Goal: Information Seeking & Learning: Learn about a topic

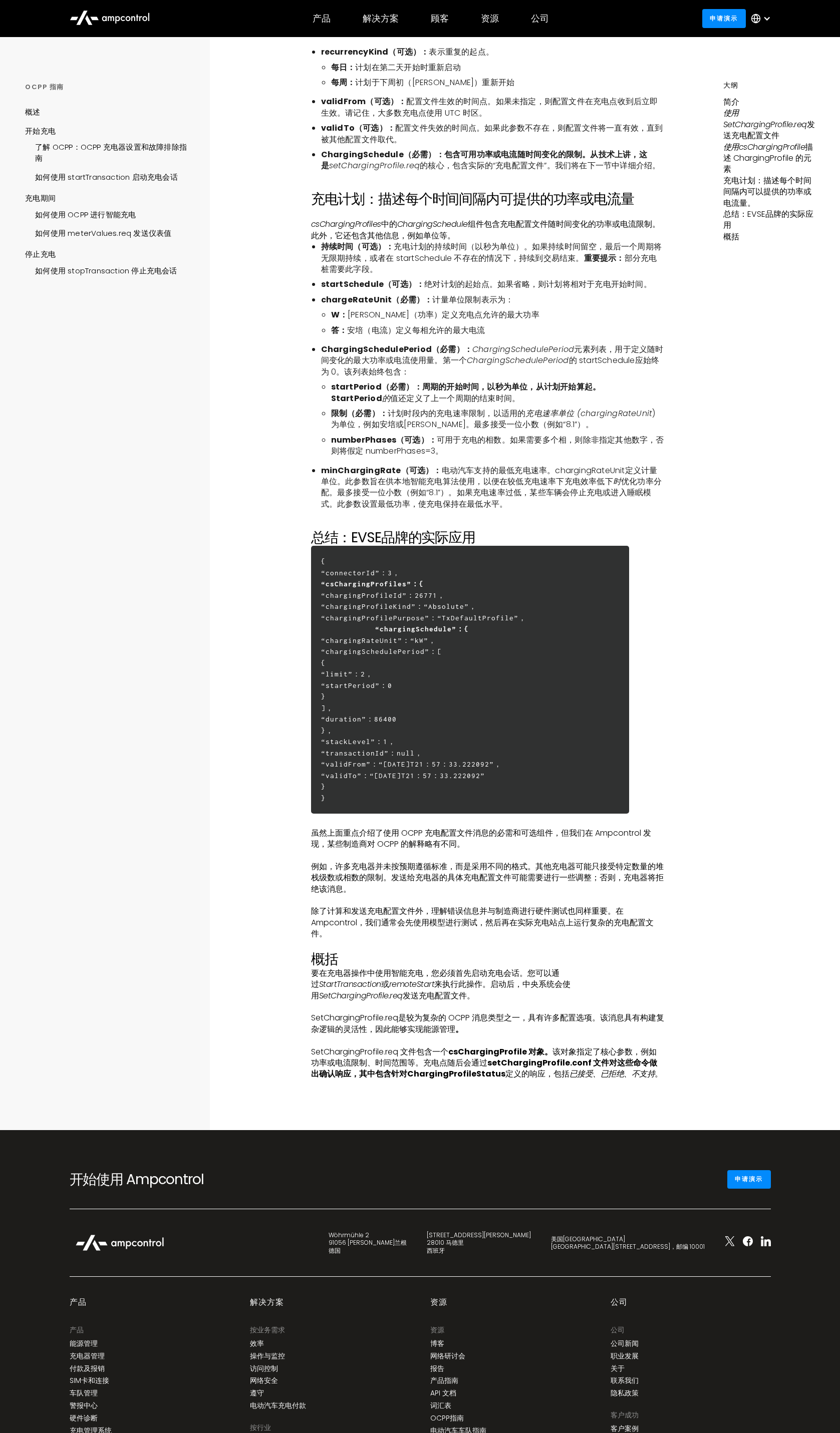
scroll to position [2183, 0]
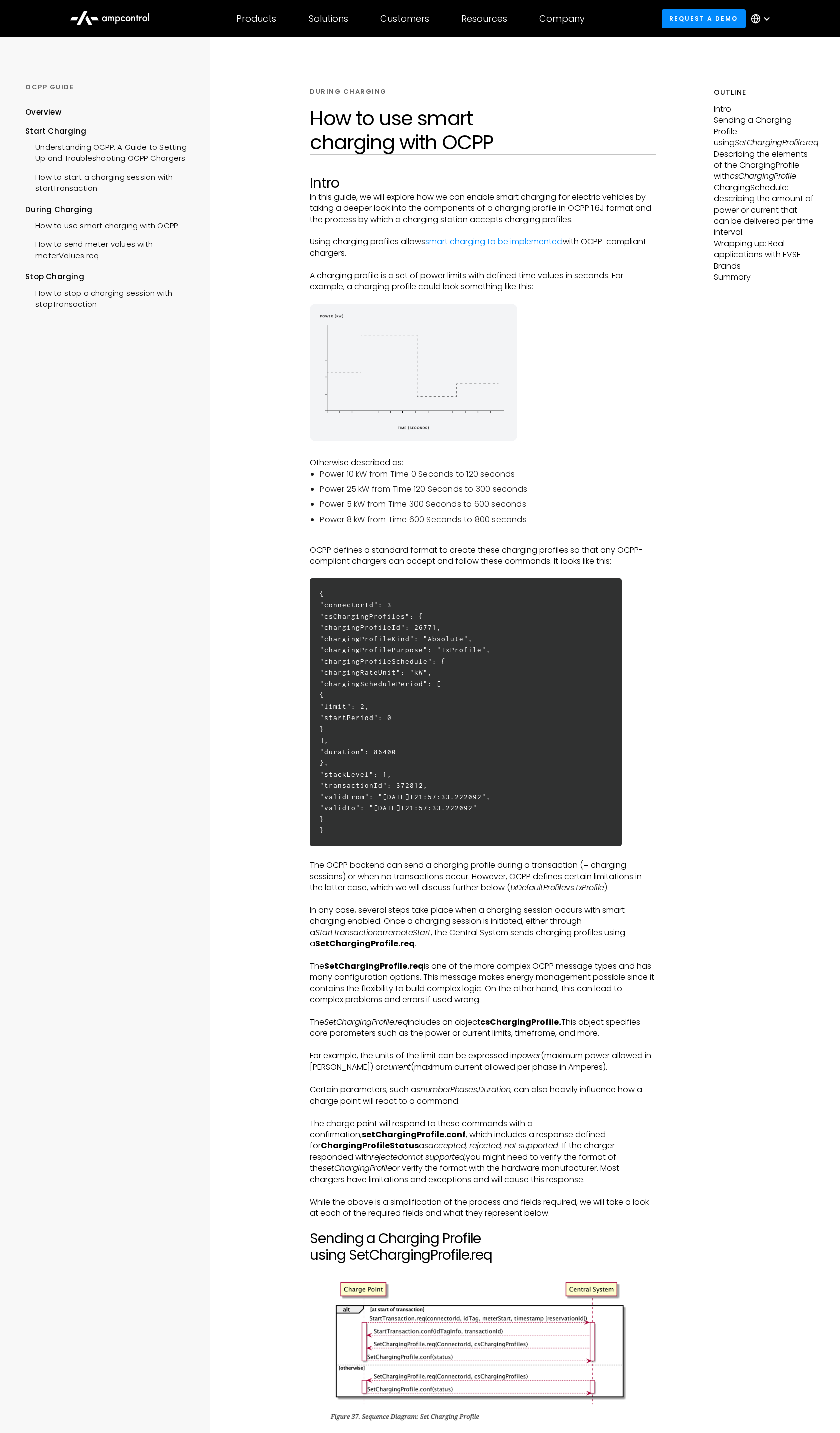
click at [149, 226] on div "How to use smart charging with OCPP" at bounding box center [102, 224] width 153 height 19
click at [131, 227] on div "How to use smart charging with OCPP" at bounding box center [102, 224] width 153 height 19
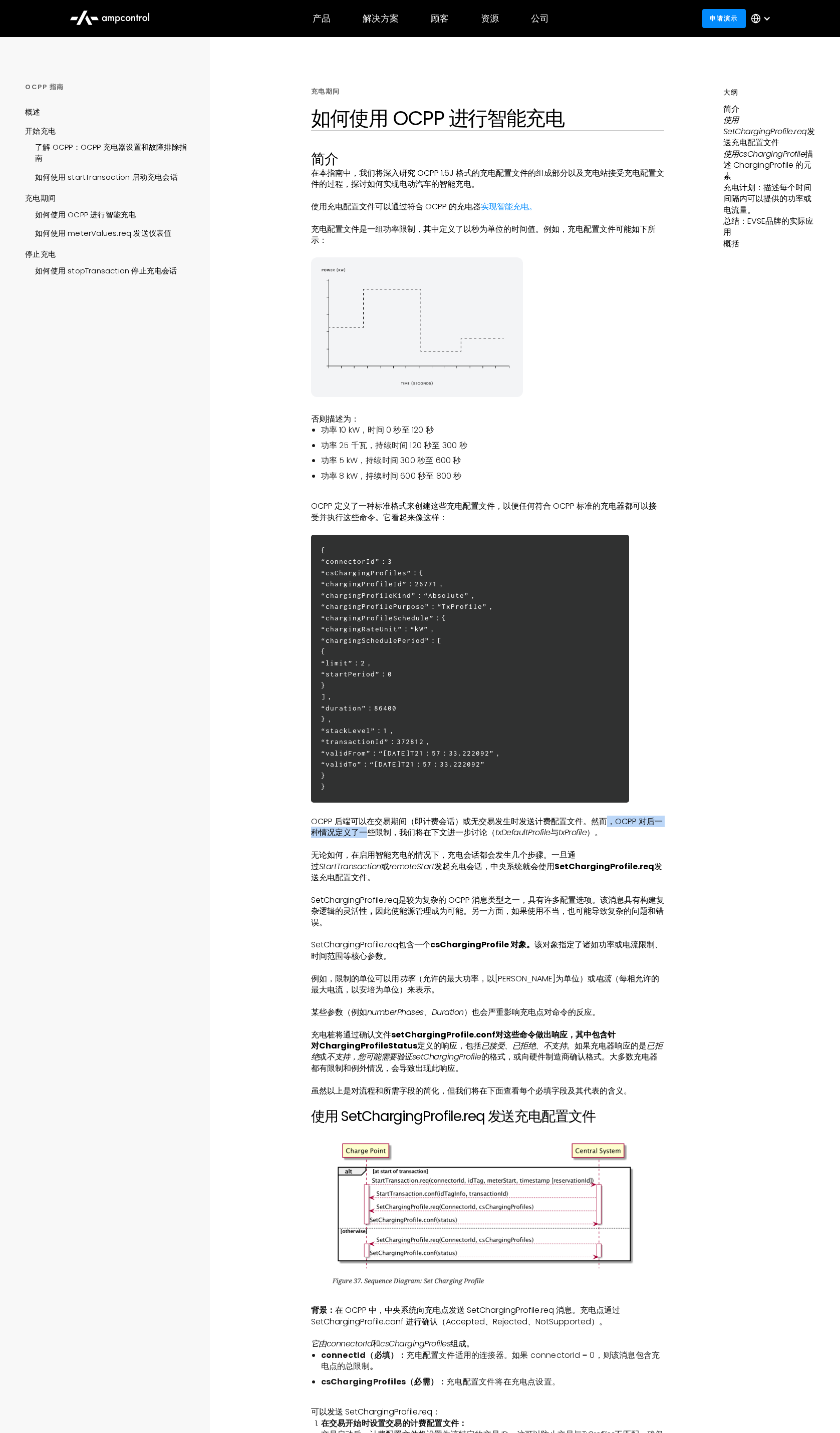
drag, startPoint x: 431, startPoint y: 837, endPoint x: 606, endPoint y: 822, distance: 175.6
click at [606, 822] on font "OCPP 后端可以在交易期间（即计费会话）或无交易发生时发送计费配置文件。然而，OCPP 对后一种情况定义了一些限制，我们将在下文进一步讨论（" at bounding box center [486, 827] width 352 height 23
click at [609, 826] on font "OCPP 后端可以在交易期间（即计费会话）或无交易发生时发送计费配置文件。然而，OCPP 对后一种情况定义了一些限制，我们将在下文进一步讨论（" at bounding box center [486, 827] width 352 height 23
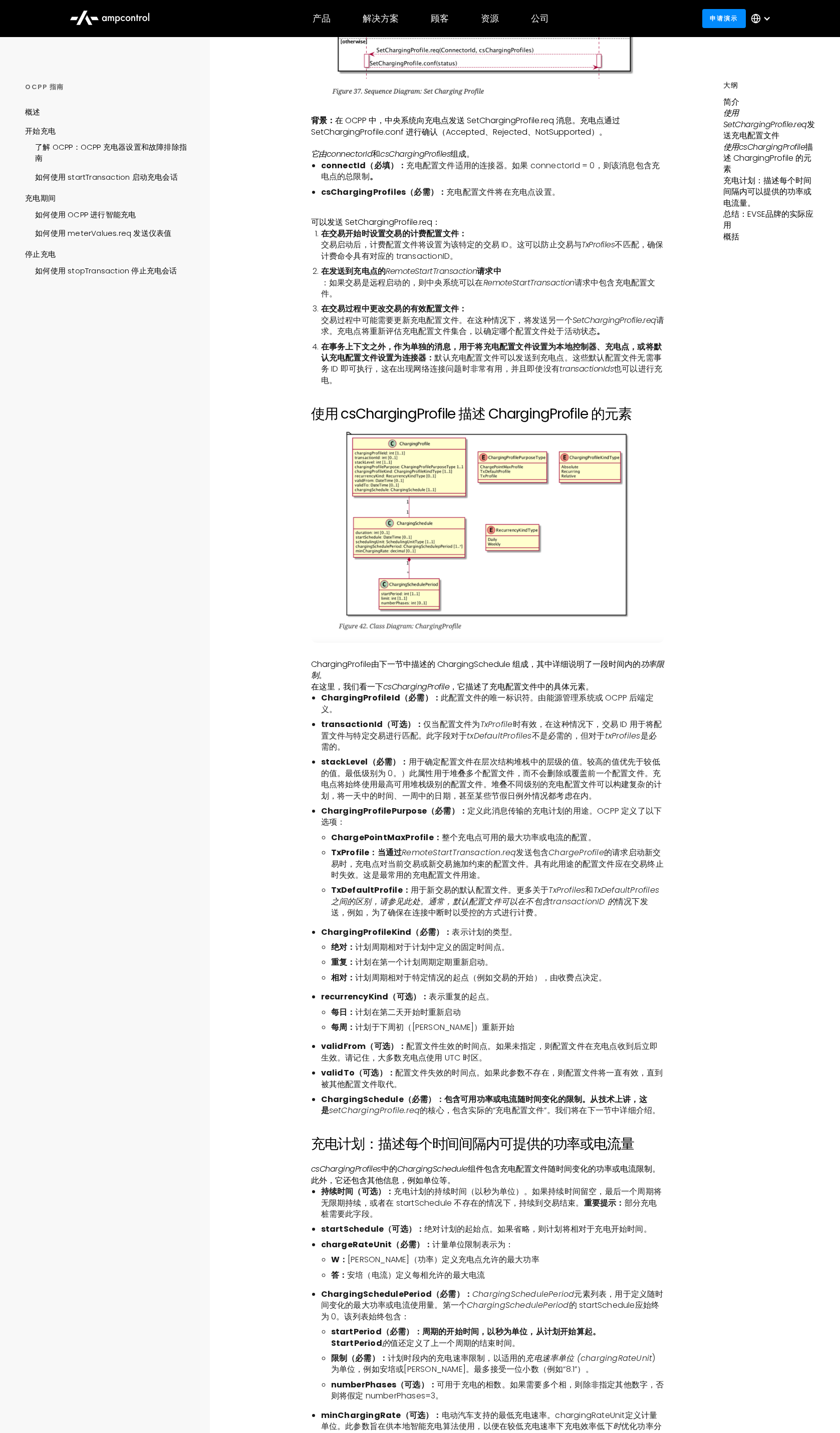
scroll to position [1360, 0]
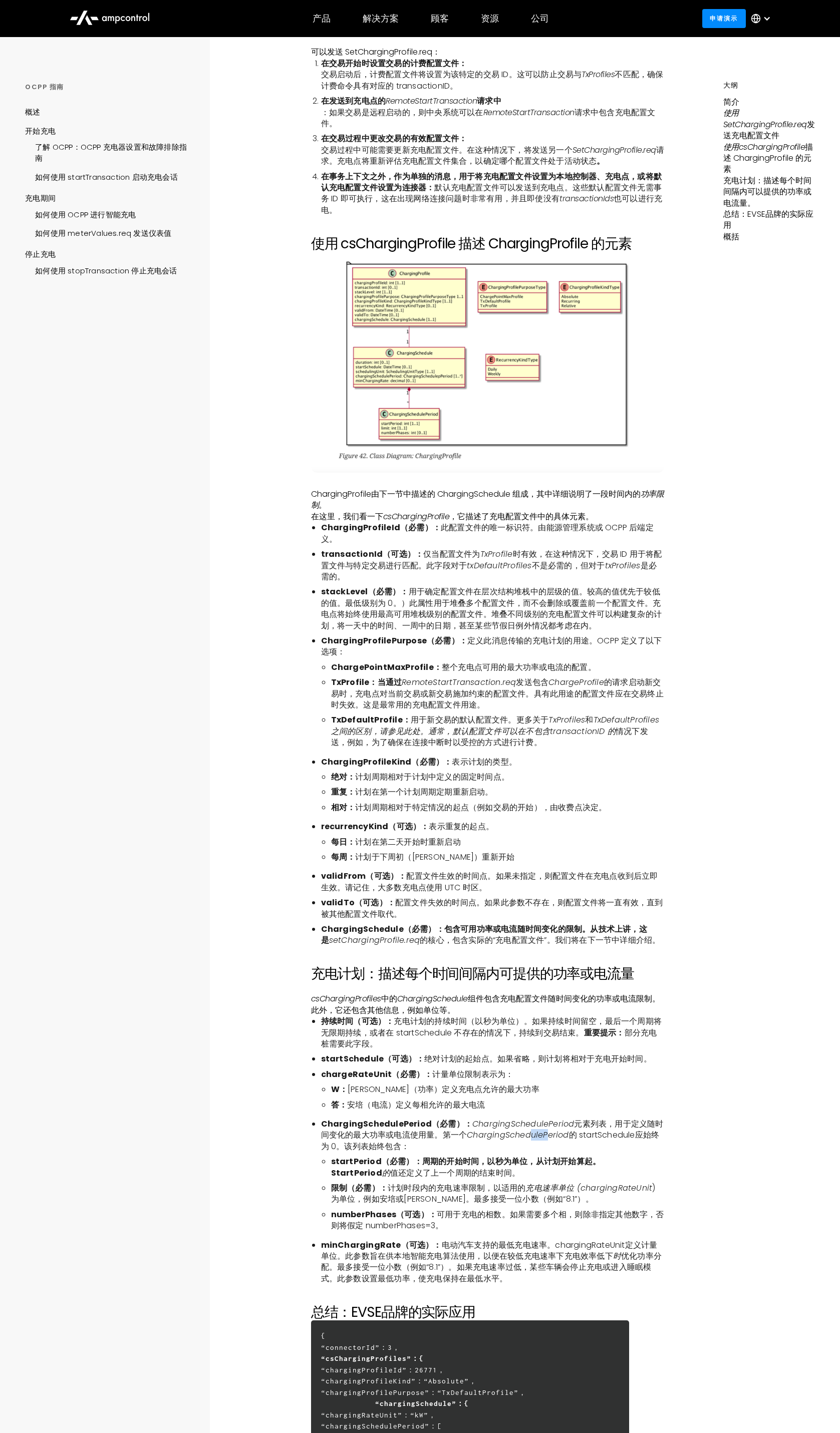
drag, startPoint x: 521, startPoint y: 1128, endPoint x: 538, endPoint y: 1126, distance: 17.1
click at [538, 1129] on font "ChargingSchedulePeriod" at bounding box center [517, 1135] width 102 height 11
click at [492, 1156] on font "startPeriod（必需）：周期的开始时间，以秒为单位，从计划开始算起。StartPeriod" at bounding box center [466, 1167] width 270 height 23
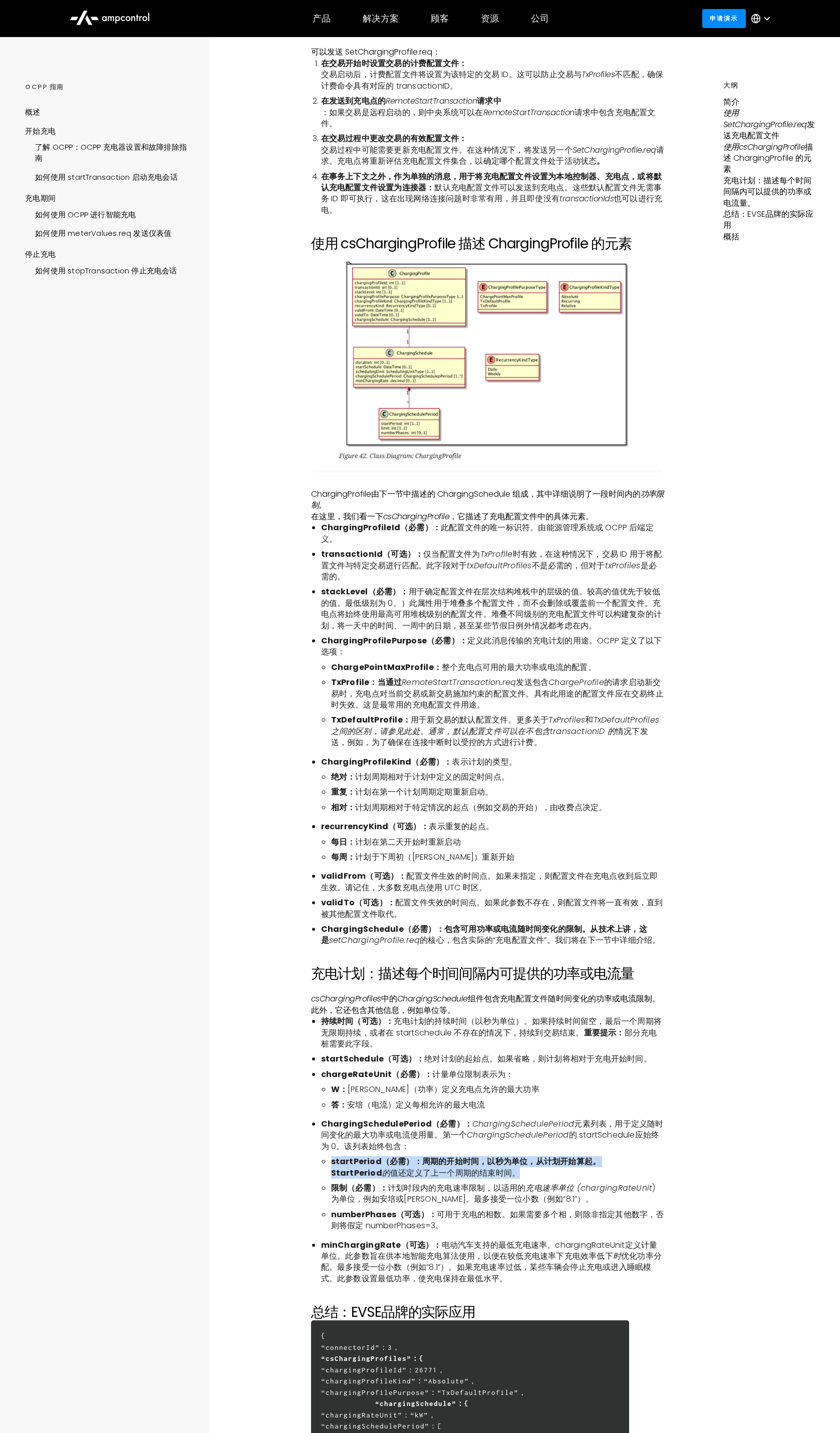
click at [492, 1156] on font "startPeriod（必需）：周期的开始时间，以秒为单位，从计划开始算起。StartPeriod" at bounding box center [466, 1167] width 270 height 23
click at [460, 1182] on font "计划时段内的充电速率限制，以适用的" at bounding box center [456, 1188] width 138 height 11
click at [452, 1212] on li "numberPhases（可选）： 可用于充电的相数。如果需要多个相，则除非指定其他数字，否则将假定 numberPhases=3。" at bounding box center [497, 1220] width 333 height 23
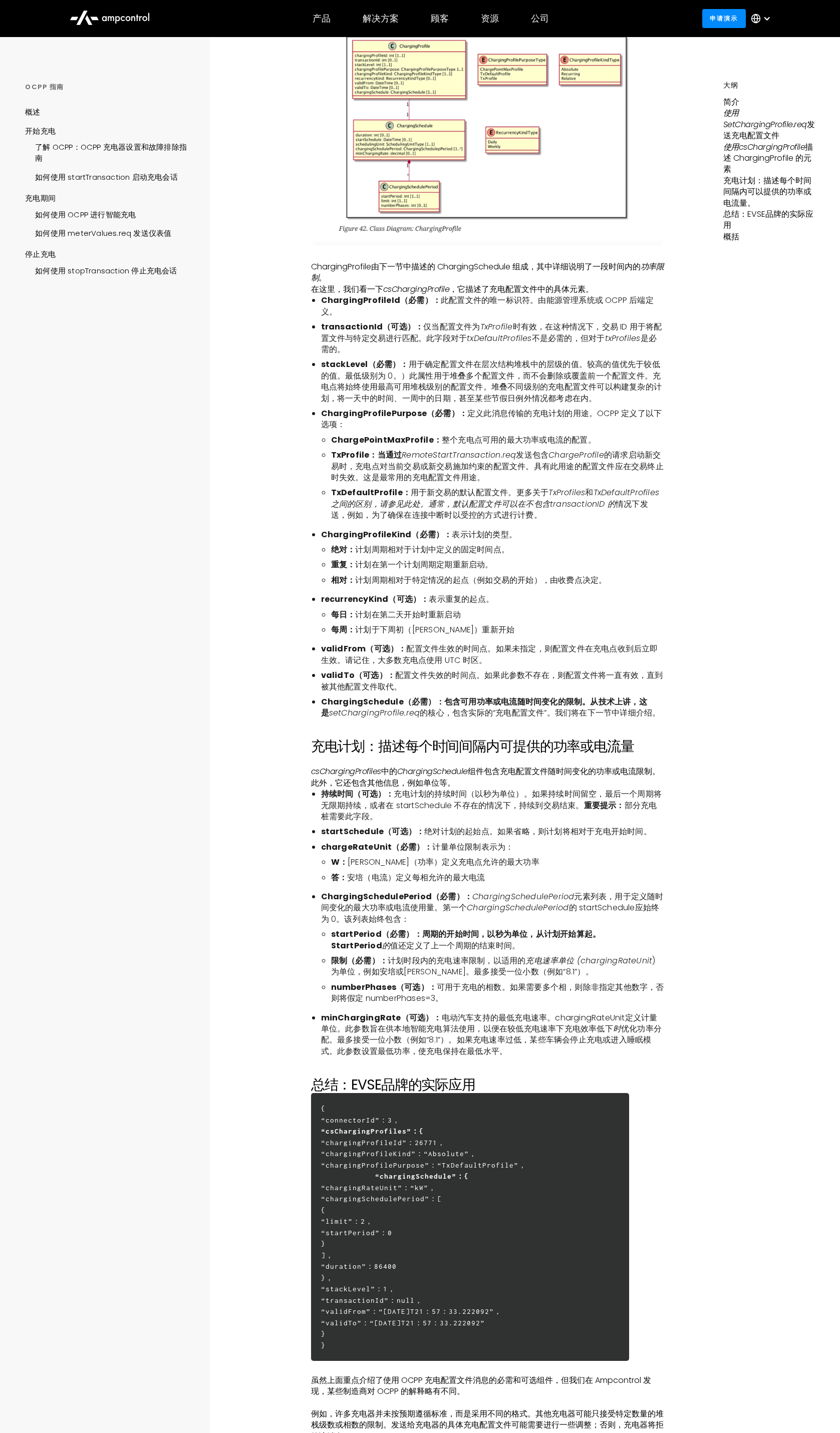
scroll to position [1846, 0]
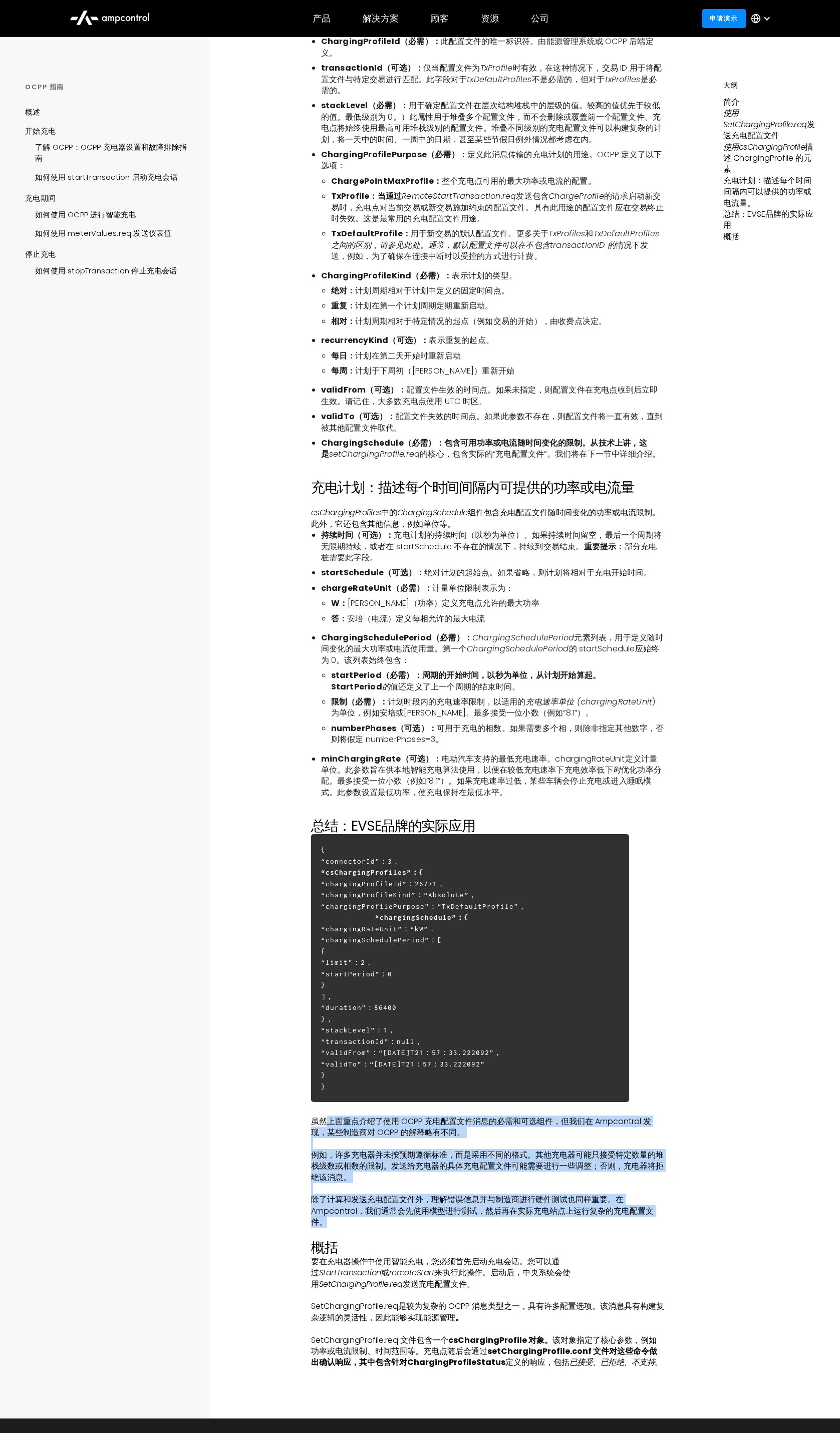
drag, startPoint x: 330, startPoint y: 1106, endPoint x: 491, endPoint y: 1214, distance: 193.9
click at [525, 1208] on p "除了计算和发送充电配置文件外，理解错误信息并与制造商进行硬件测试也同样重要。在 Ampcontrol，我们通常会先使用模型进行测试，然后再在实际充电站点上运行…" at bounding box center [487, 1211] width 353 height 34
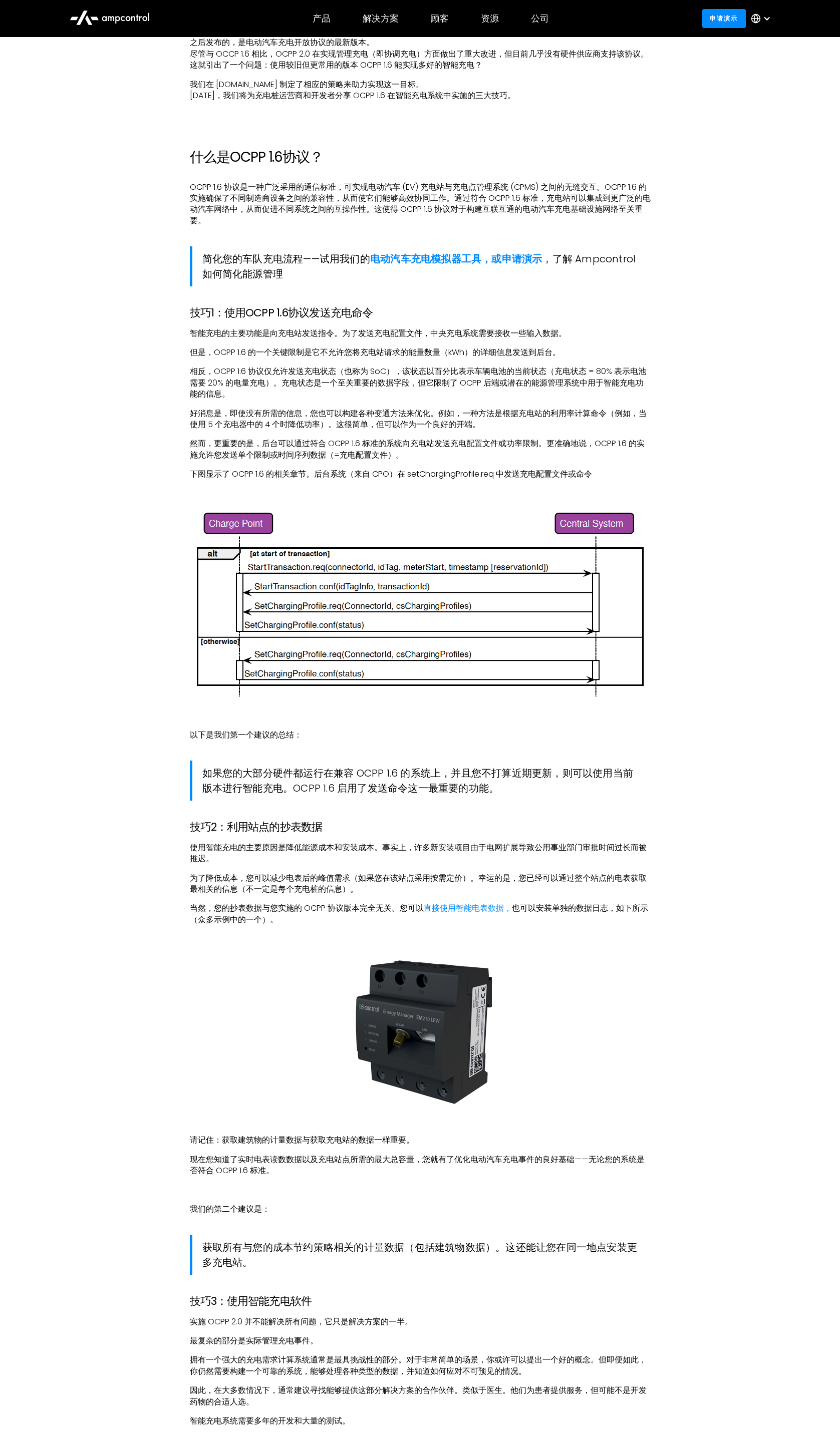
scroll to position [370, 0]
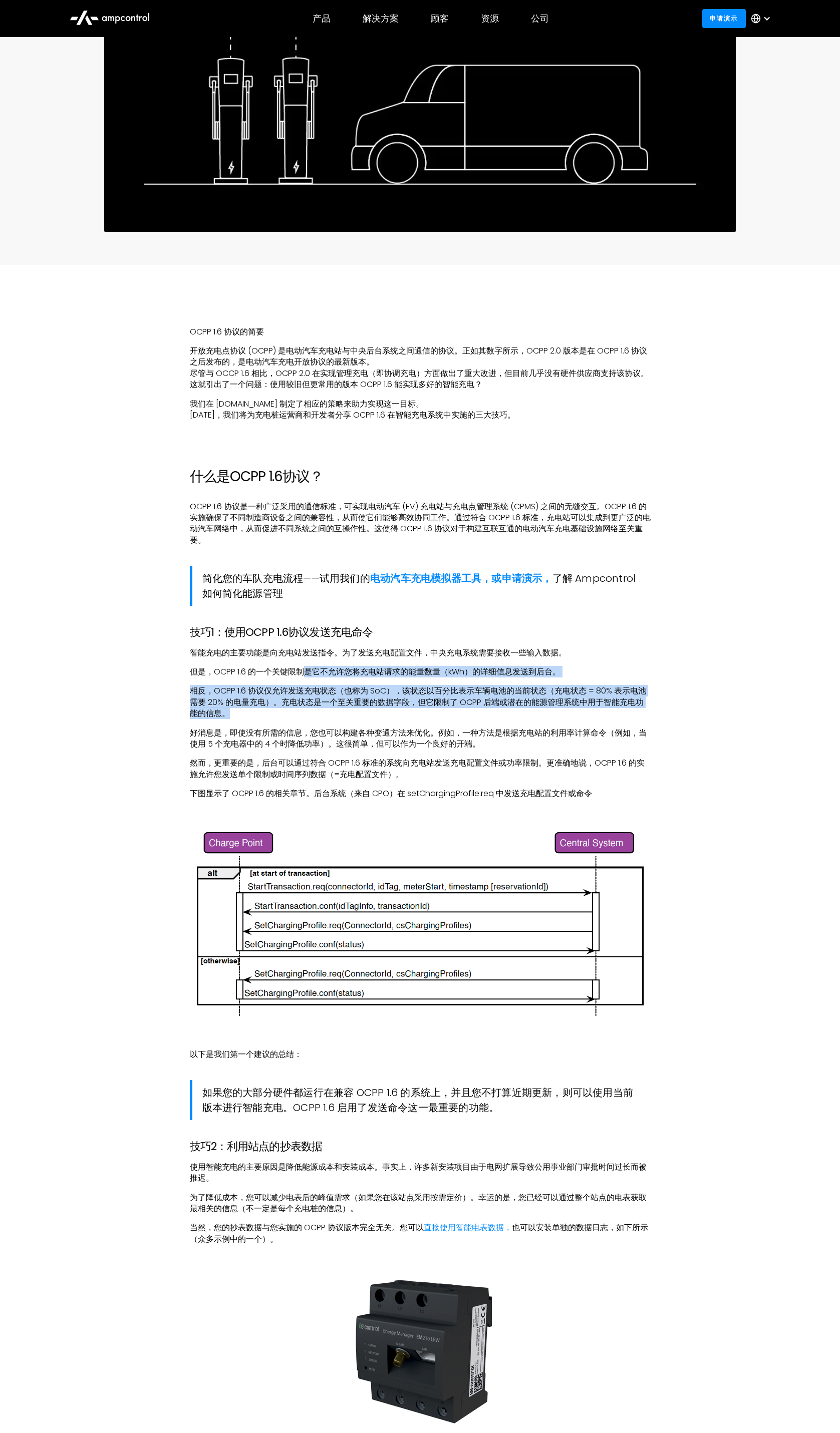
drag, startPoint x: 300, startPoint y: 669, endPoint x: 597, endPoint y: 710, distance: 299.8
click at [597, 710] on div "OCPP 1.6 协议的 简要 开放充电点协议 (OCPP) 是电动汽车充电站与中央后台系统之间通信的协议。正如其数字所示，OCPP 2.0 版本是在 OCP…" at bounding box center [420, 1303] width 461 height 1978
click at [437, 711] on p "相反，OCPP 1.6 协议仅允许发送充电状态（也称为 SoC），该状态以百分比表示车辆电池的当前状态（充电状态 = 80% 表示电池需要 20% 的电量充电…" at bounding box center [420, 703] width 461 height 34
